Goal: Task Accomplishment & Management: Manage account settings

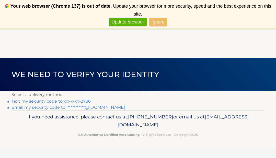
click at [82, 101] on link "Text my security code to xxx-xxx-2786" at bounding box center [50, 101] width 79 height 5
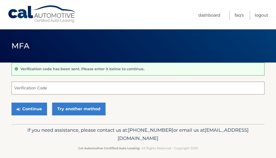
click at [38, 88] on input "Verification Code" at bounding box center [137, 88] width 253 height 13
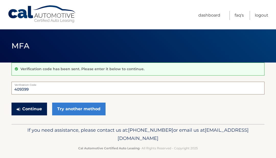
type input "409399"
click at [39, 109] on button "Continue" at bounding box center [28, 109] width 35 height 13
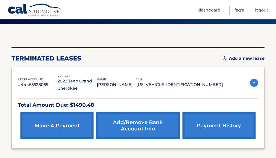
scroll to position [37, 0]
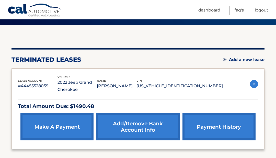
click at [255, 84] on img at bounding box center [254, 84] width 8 height 8
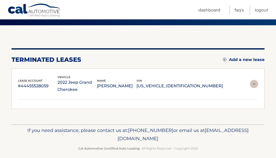
scroll to position [33, 0]
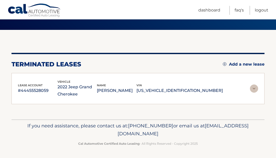
click at [255, 84] on div "lease account #44455528059 vehicle 2022 Jeep Grand Cherokee name [PERSON_NAME] …" at bounding box center [138, 88] width 240 height 19
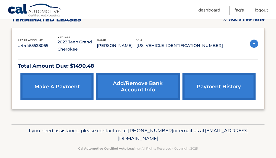
scroll to position [76, 0]
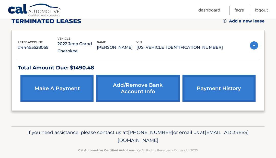
click at [88, 67] on p "Total Amount Due: $1490.48" at bounding box center [138, 67] width 240 height 9
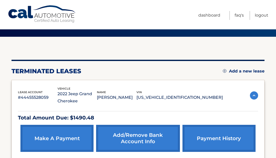
scroll to position [0, 0]
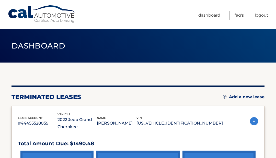
click at [51, 20] on link "Cal Automotive" at bounding box center [42, 14] width 69 height 18
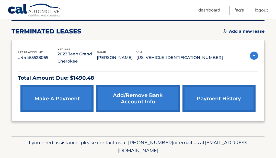
scroll to position [82, 0]
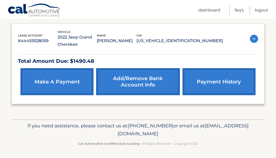
click at [199, 82] on link "payment history" at bounding box center [218, 81] width 73 height 27
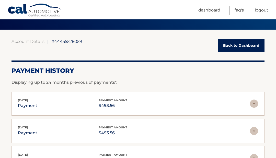
scroll to position [35, 0]
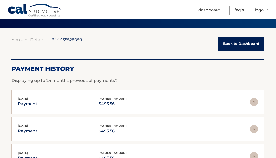
click at [252, 101] on img at bounding box center [254, 102] width 8 height 8
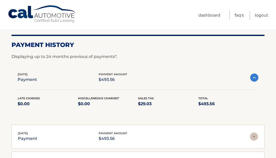
scroll to position [0, 0]
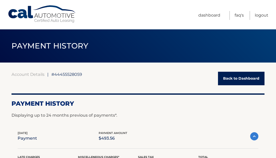
click at [253, 136] on img at bounding box center [254, 136] width 8 height 8
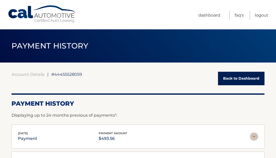
click at [232, 77] on link "Back to Dashboard" at bounding box center [241, 79] width 46 height 14
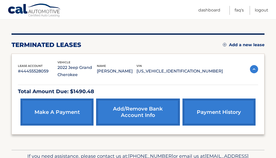
scroll to position [53, 0]
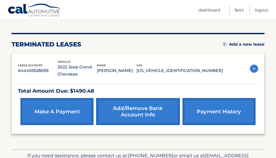
click at [65, 113] on link "make a payment" at bounding box center [56, 111] width 73 height 27
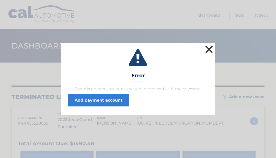
click at [208, 49] on button "×" at bounding box center [209, 49] width 10 height 10
